Goal: Task Accomplishment & Management: Use online tool/utility

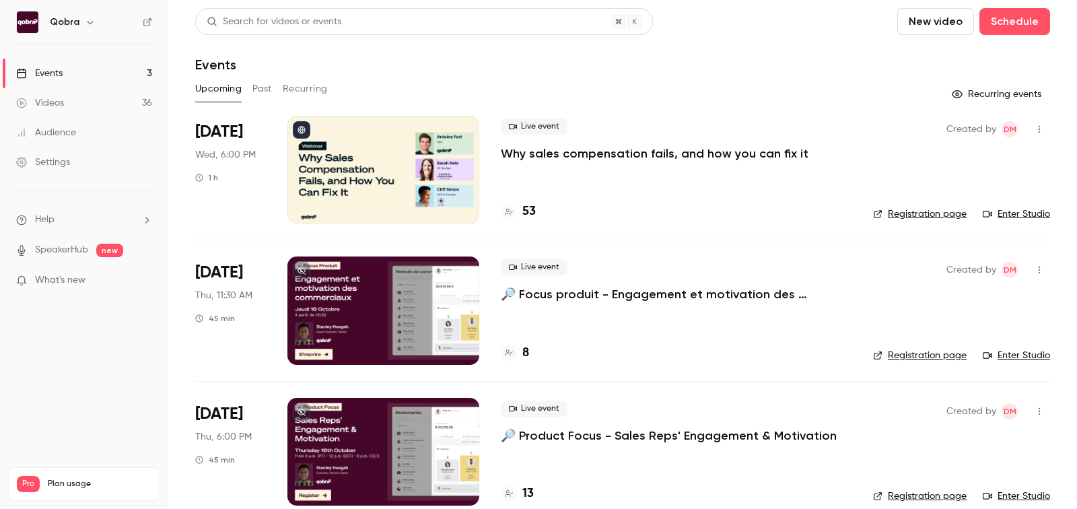
click at [530, 209] on h4 "53" at bounding box center [528, 212] width 13 height 18
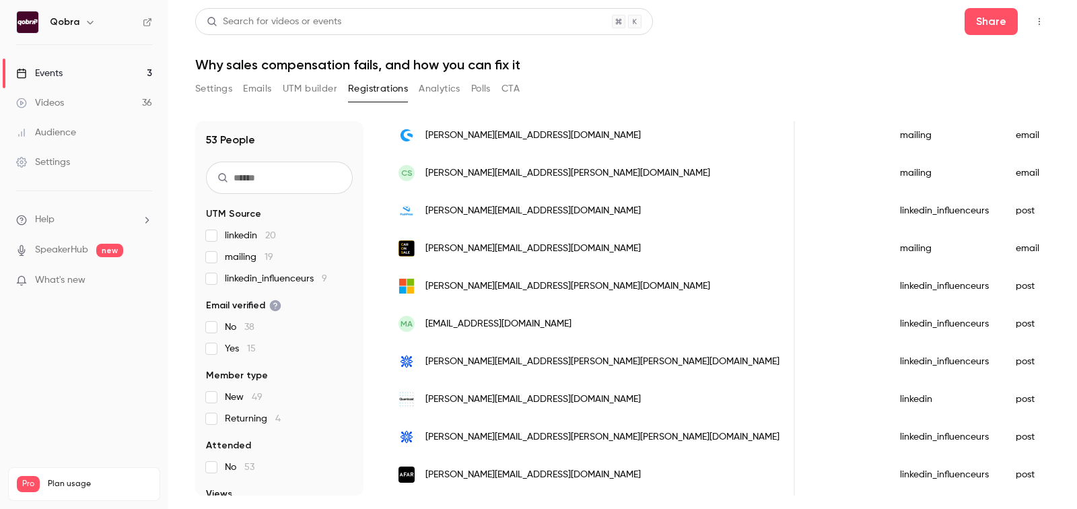
scroll to position [1637, 0]
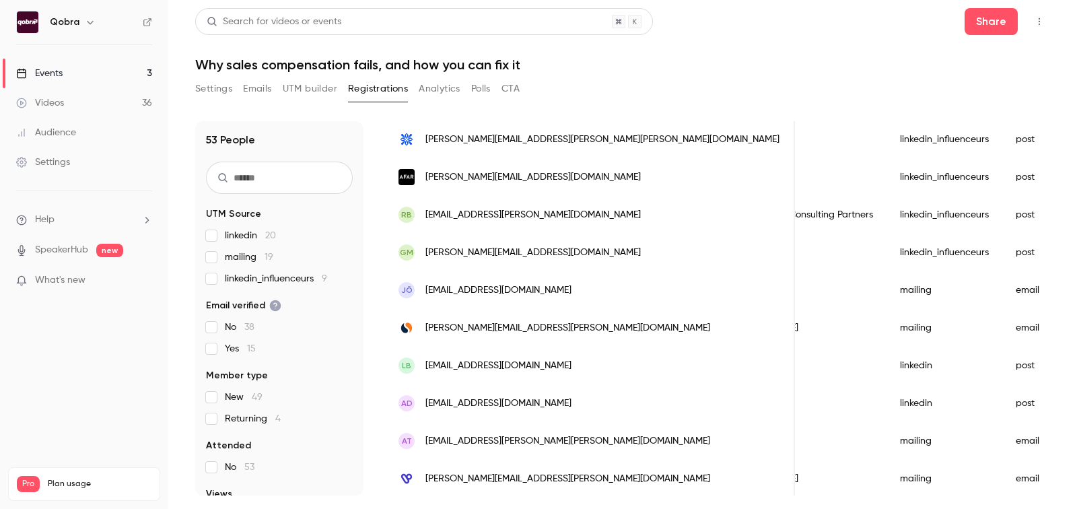
click at [308, 282] on span "linkedin_influenceurs 9" at bounding box center [276, 278] width 102 height 13
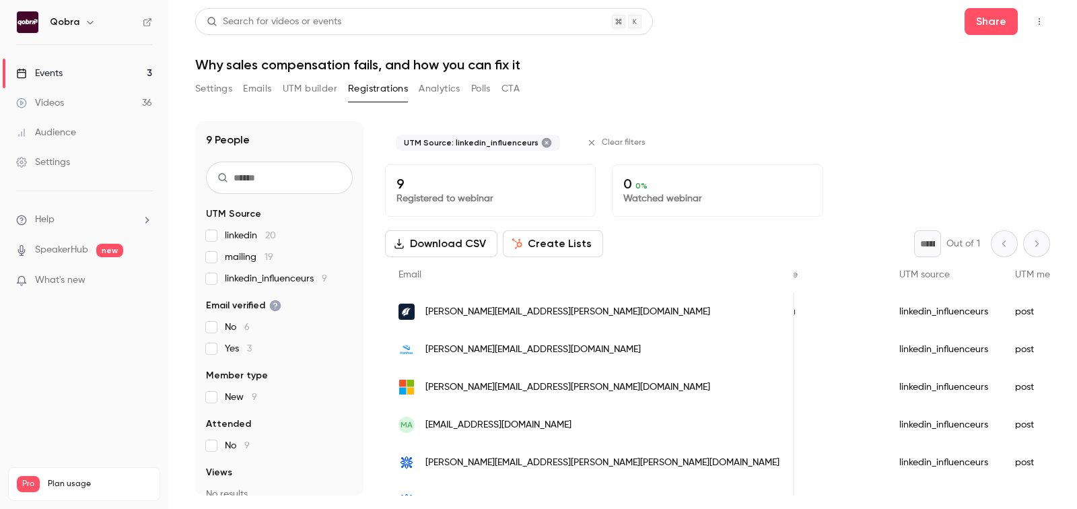
scroll to position [0, 0]
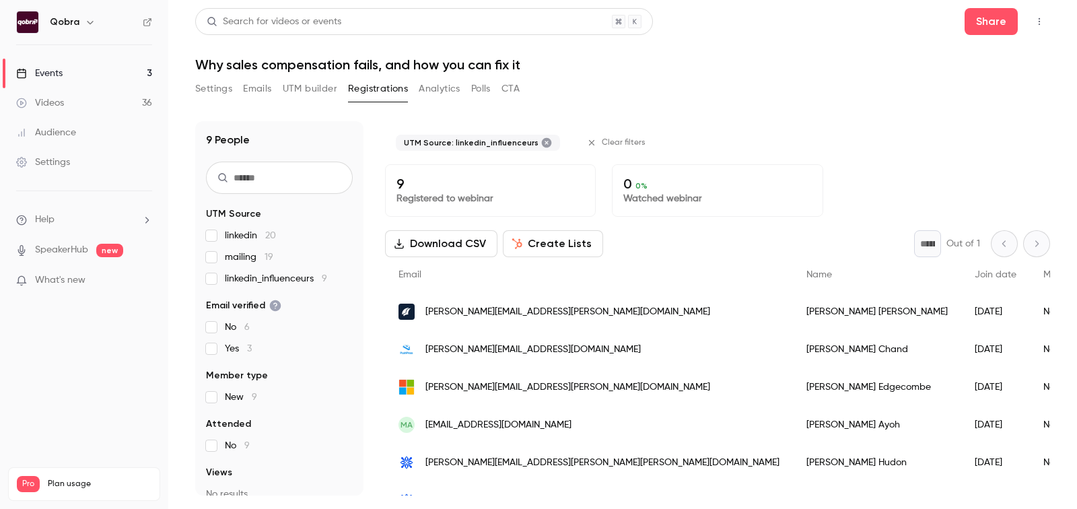
click at [109, 57] on ul "Events 3 Videos 36 Audience Settings" at bounding box center [84, 117] width 168 height 145
click at [109, 65] on link "Events 3" at bounding box center [84, 74] width 168 height 30
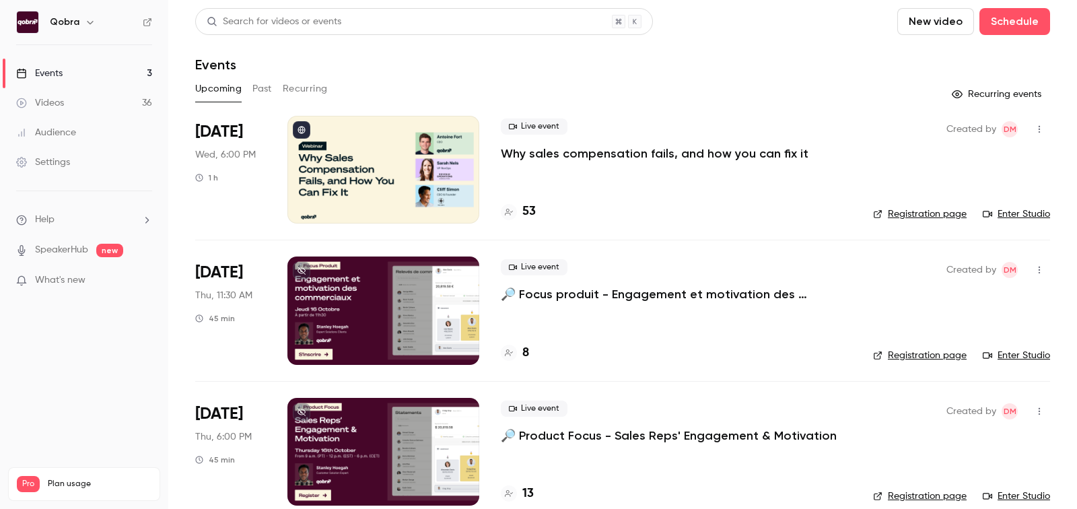
scroll to position [20, 0]
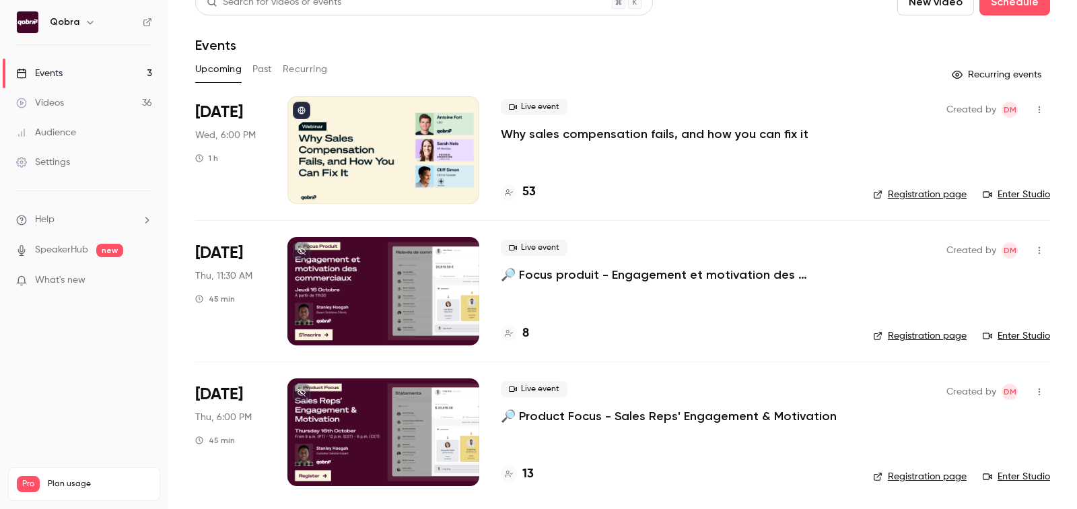
click at [531, 479] on h4 "13" at bounding box center [527, 474] width 11 height 18
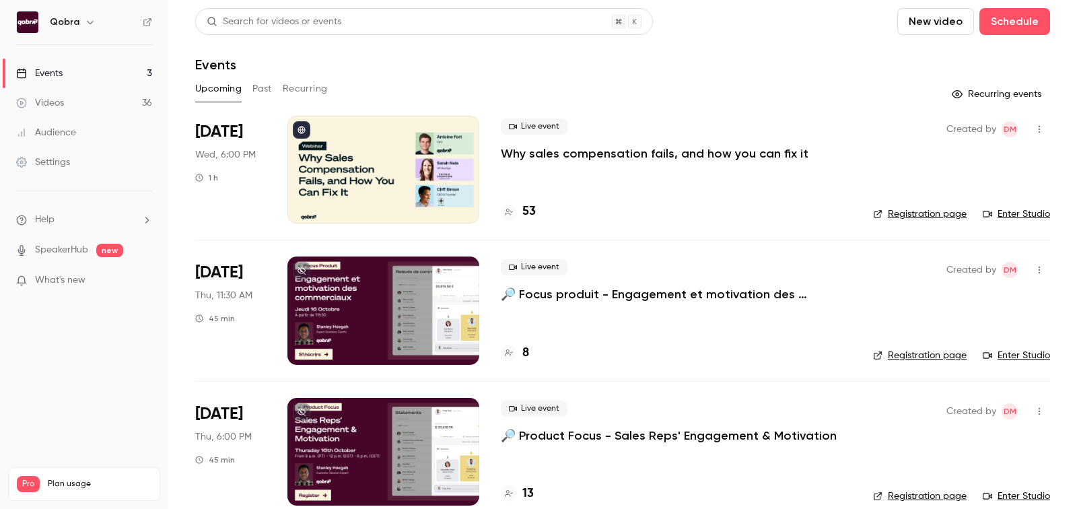
click at [525, 345] on h4 "8" at bounding box center [525, 353] width 7 height 18
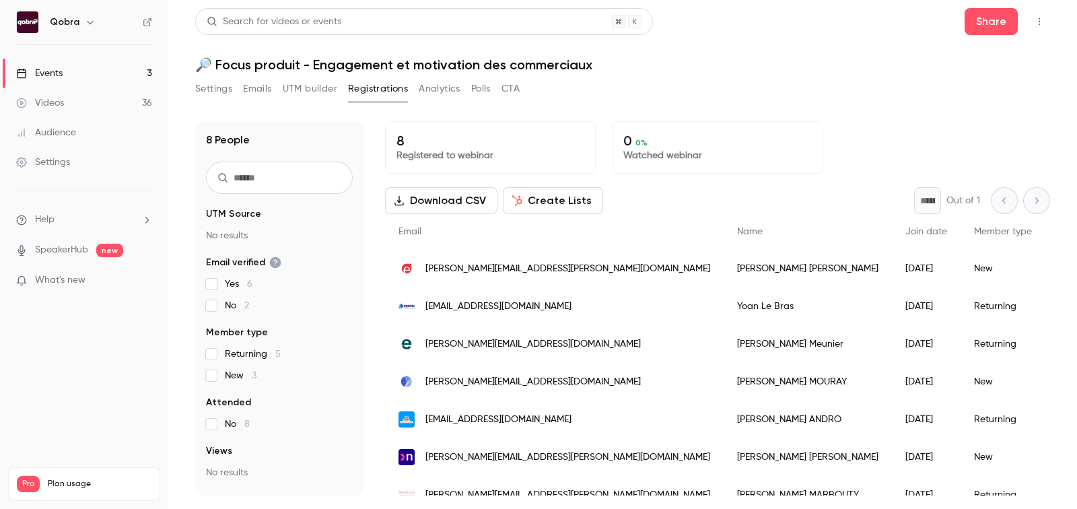
click at [106, 66] on link "Events 3" at bounding box center [84, 74] width 168 height 30
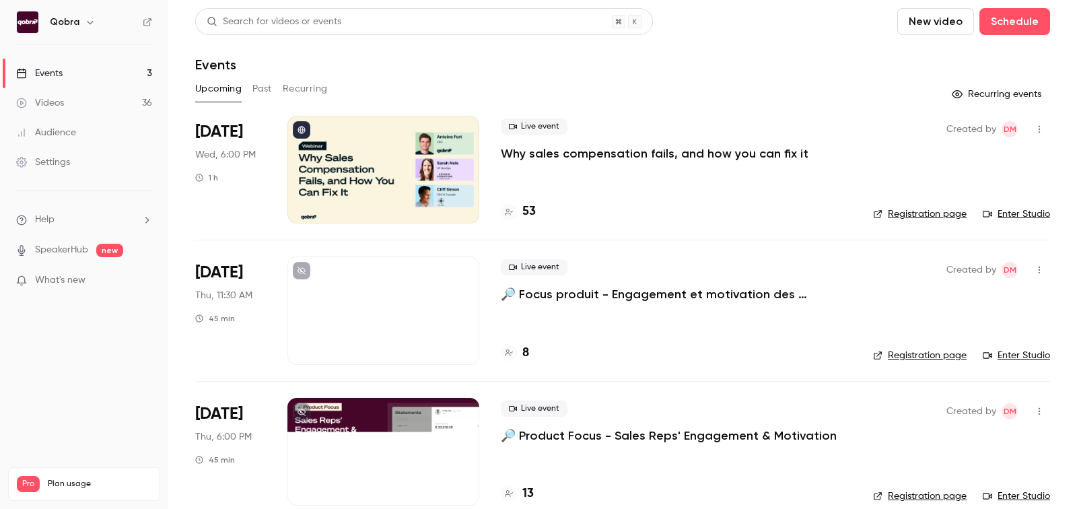
scroll to position [20, 0]
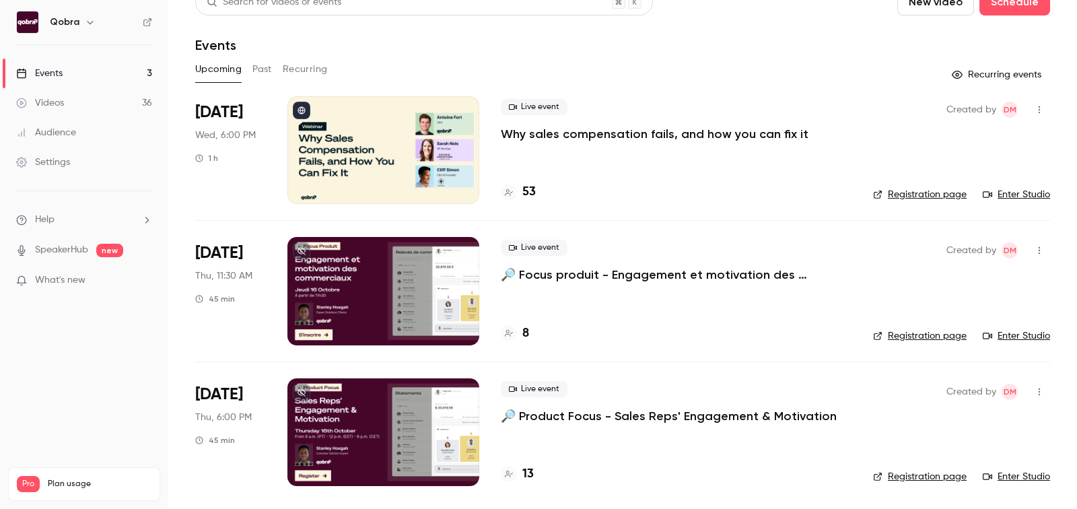
click at [525, 329] on h4 "8" at bounding box center [525, 334] width 7 height 18
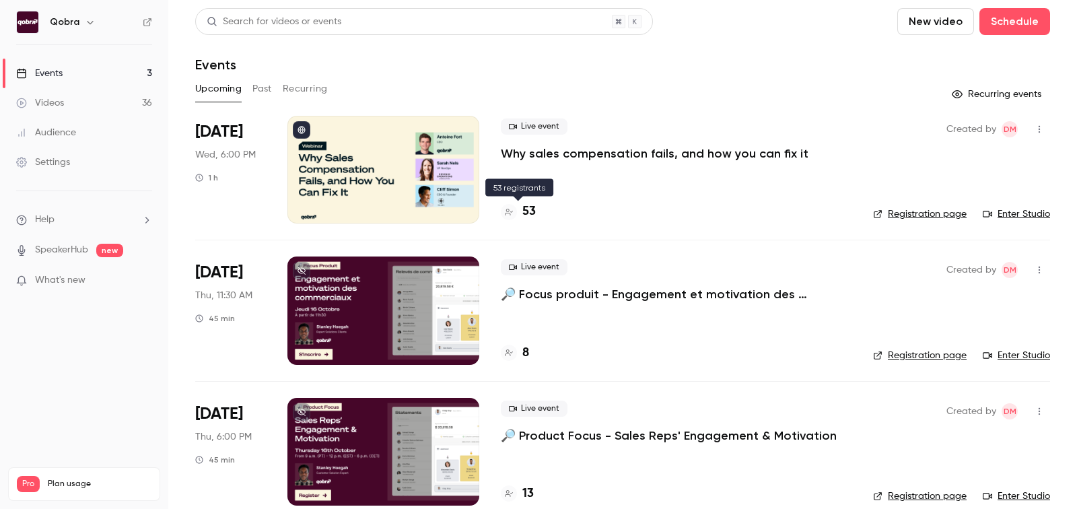
click at [525, 216] on h4 "53" at bounding box center [528, 212] width 13 height 18
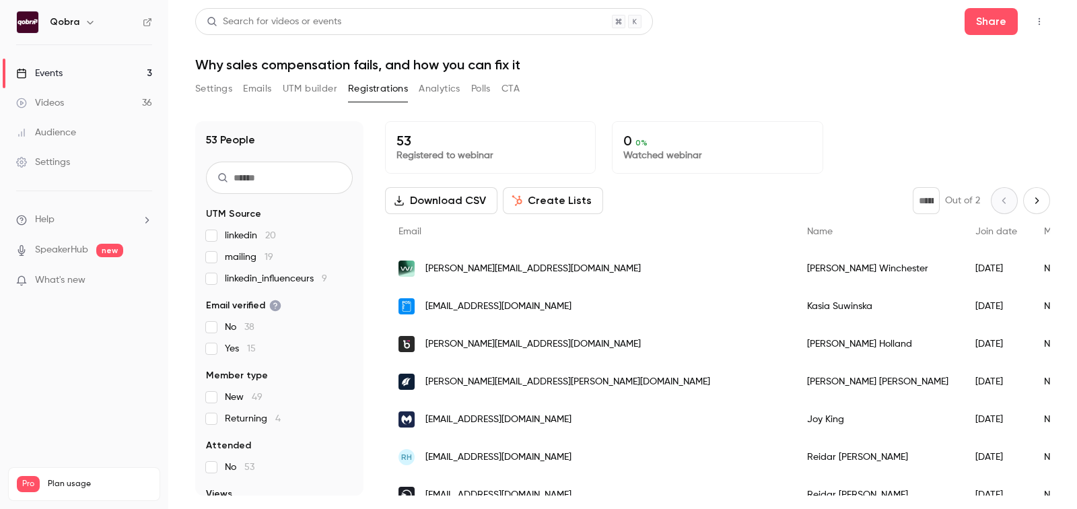
click at [297, 82] on button "UTM builder" at bounding box center [310, 89] width 55 height 22
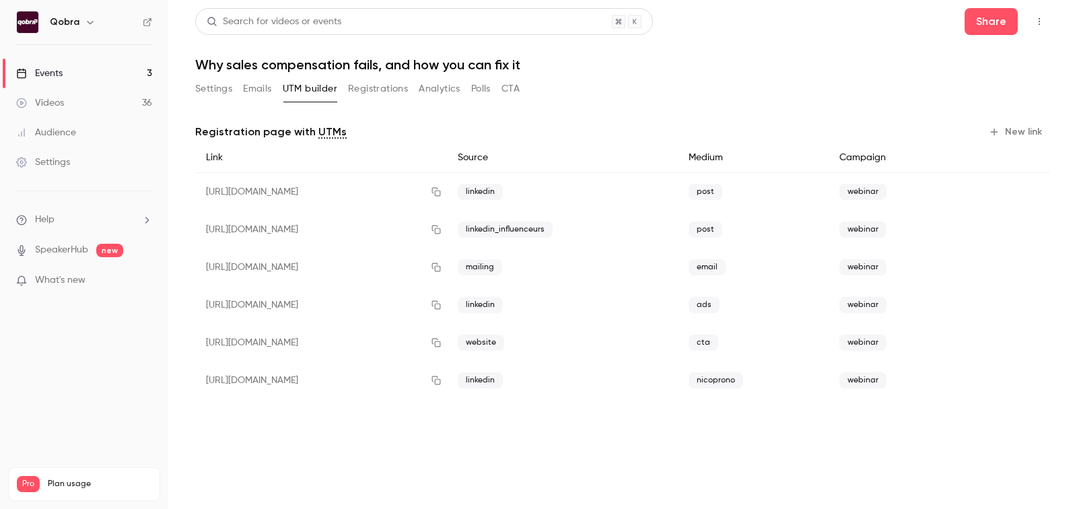
click at [257, 82] on button "Emails" at bounding box center [257, 89] width 28 height 22
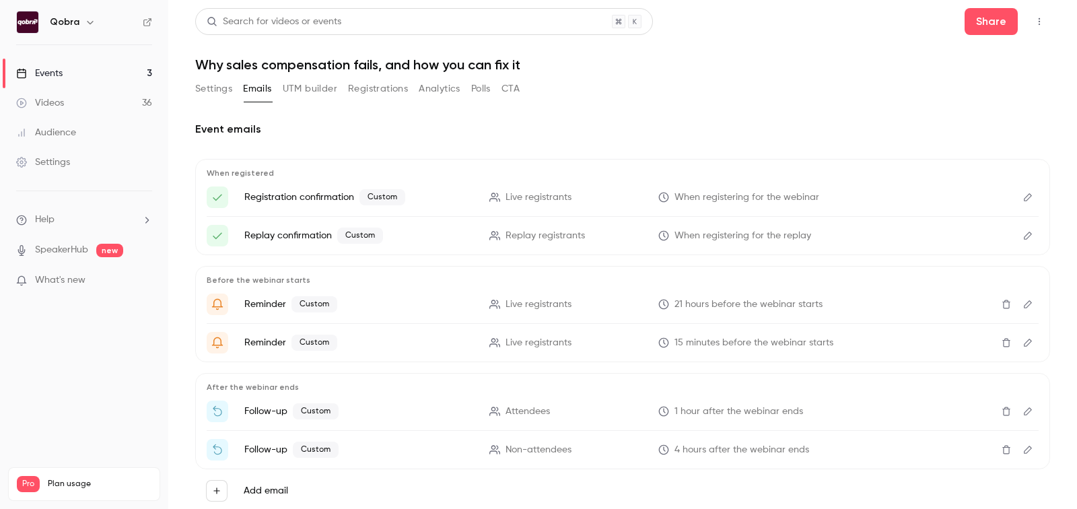
click at [308, 84] on button "UTM builder" at bounding box center [310, 89] width 55 height 22
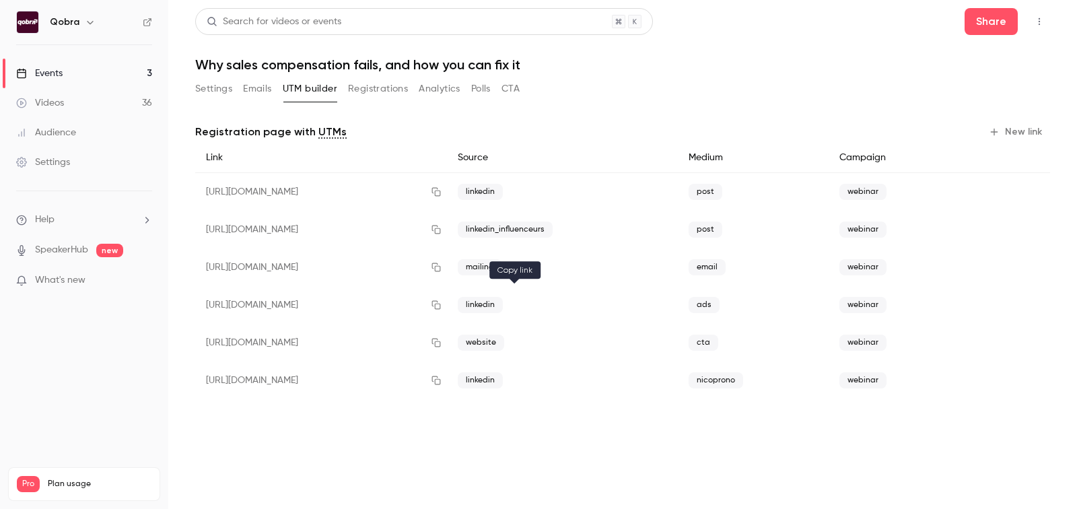
click at [447, 309] on button "button" at bounding box center [437, 305] width 22 height 22
